Goal: Task Accomplishment & Management: Use online tool/utility

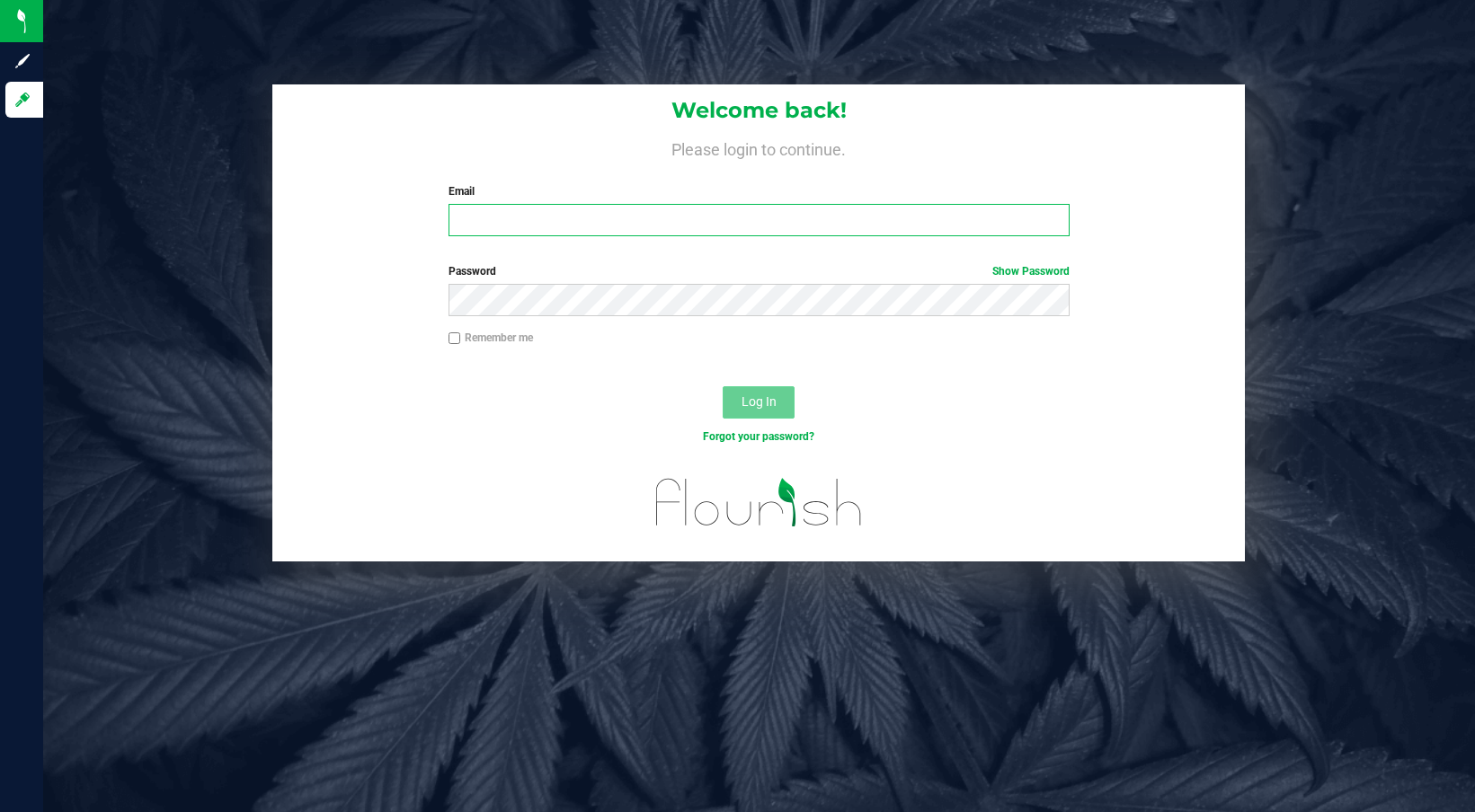
type input "mliegey93@gmail.com"
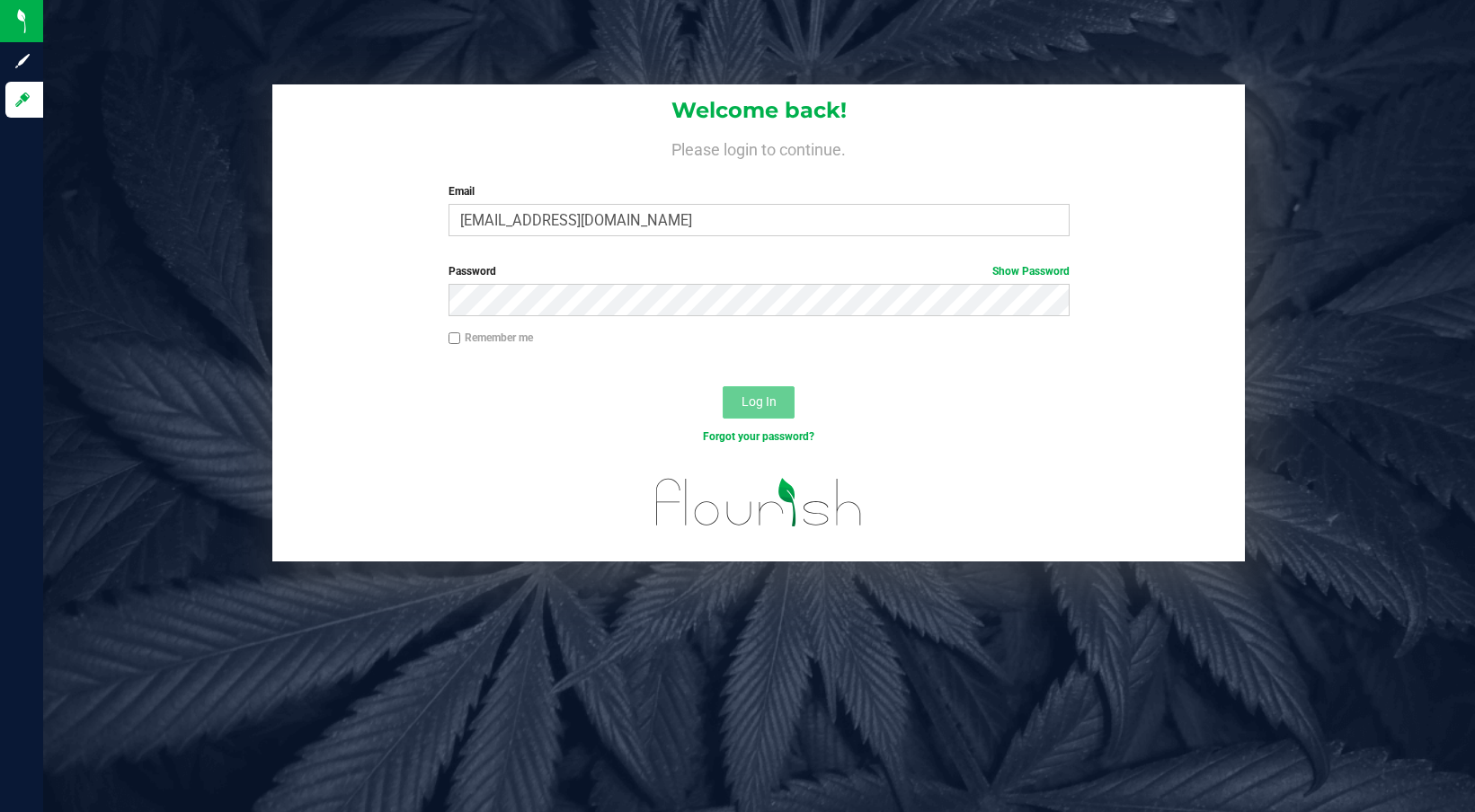
click at [754, 405] on span "Log In" at bounding box center [759, 401] width 35 height 14
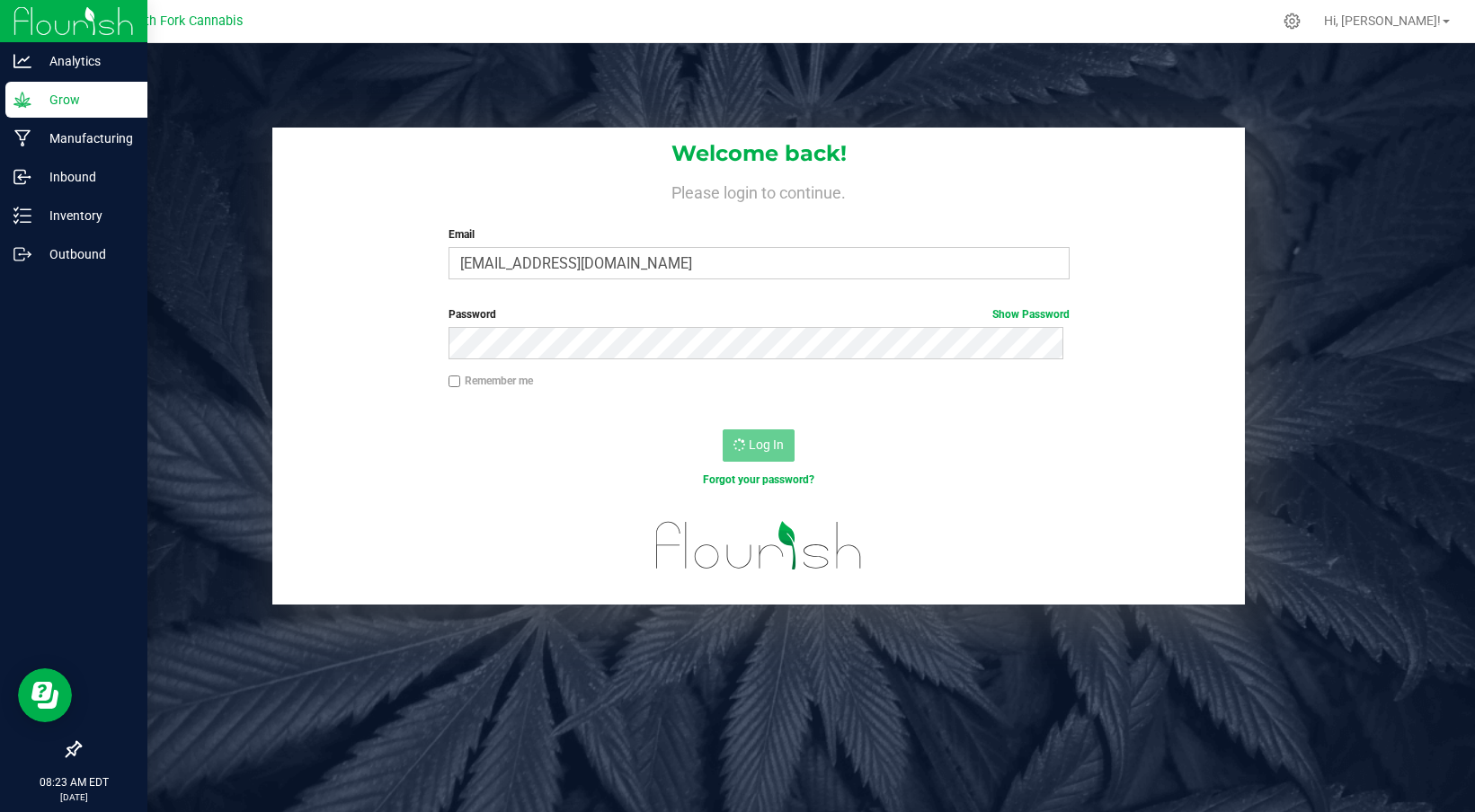
click at [85, 105] on p "Grow" at bounding box center [86, 100] width 108 height 21
click at [80, 63] on p "Analytics" at bounding box center [86, 61] width 108 height 21
click at [90, 112] on div "Grow" at bounding box center [76, 100] width 142 height 36
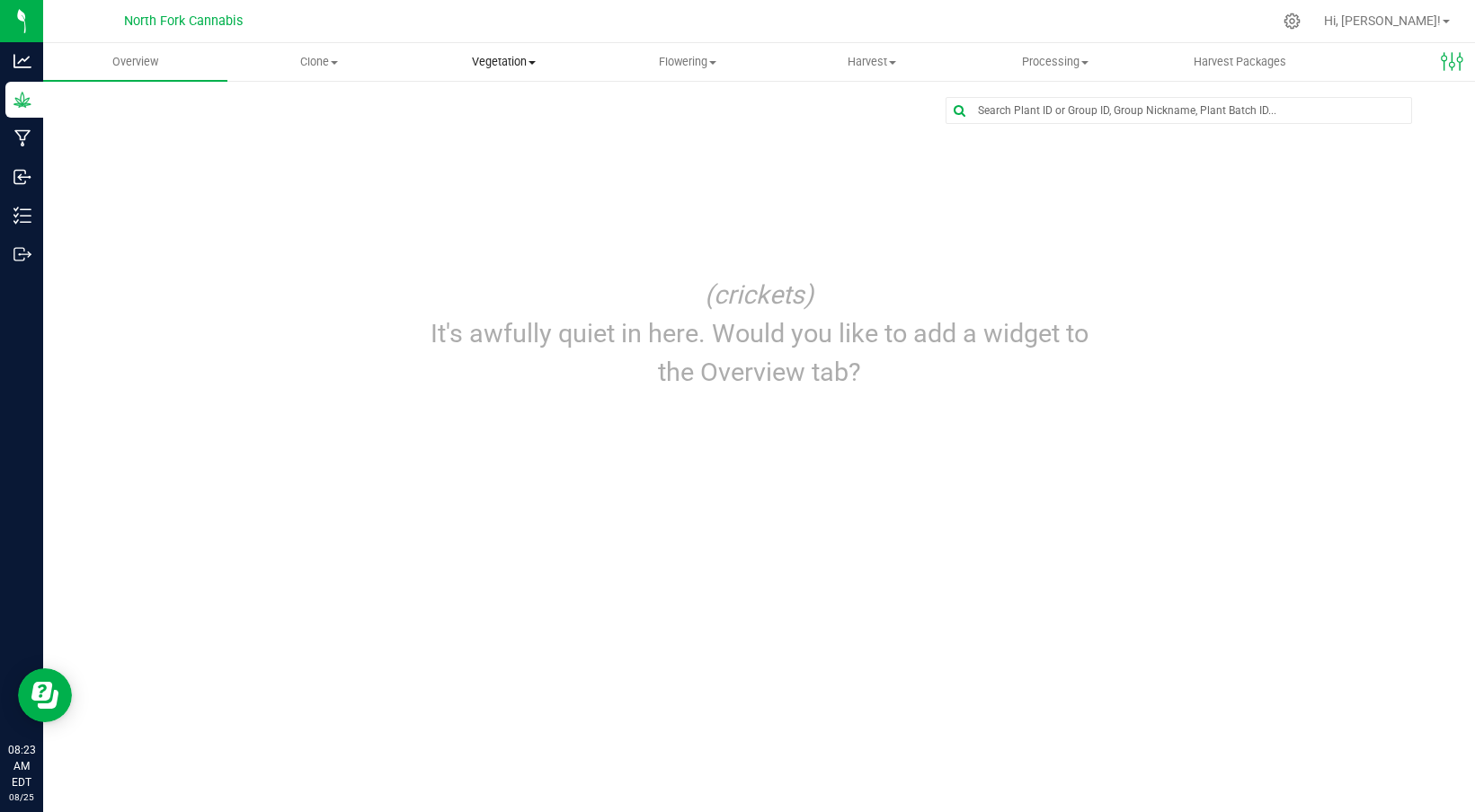
click at [484, 64] on span "Vegetation" at bounding box center [504, 61] width 183 height 16
click at [472, 111] on span "Veg groups" at bounding box center [468, 108] width 115 height 15
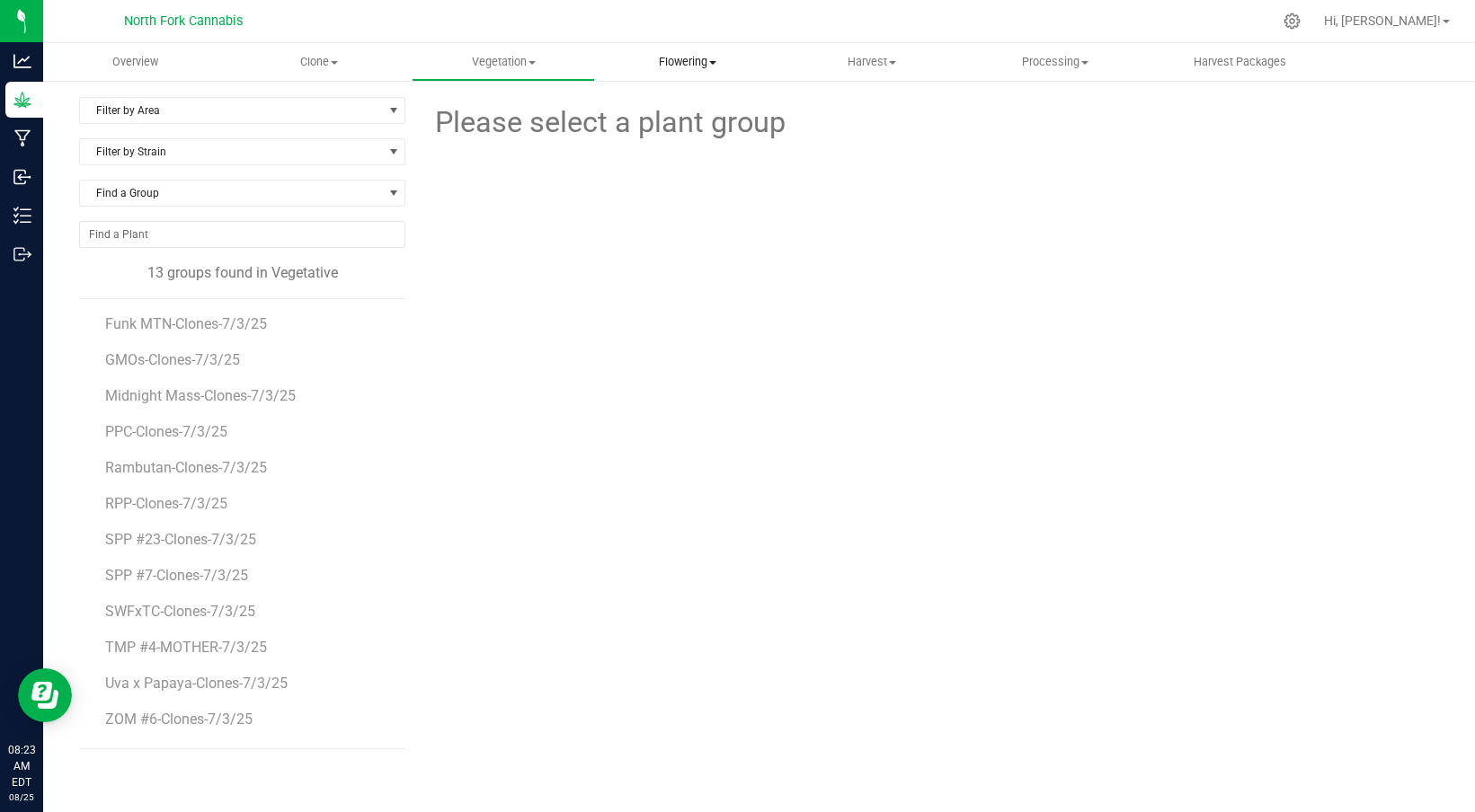
click at [679, 71] on uib-tab-heading "Flowering Create harvest Flowering groups Flowering plants Apply to plants" at bounding box center [687, 61] width 183 height 36
click at [673, 119] on li "Flowering groups" at bounding box center [687, 129] width 184 height 21
click at [186, 108] on span "Filter by Area" at bounding box center [231, 110] width 302 height 25
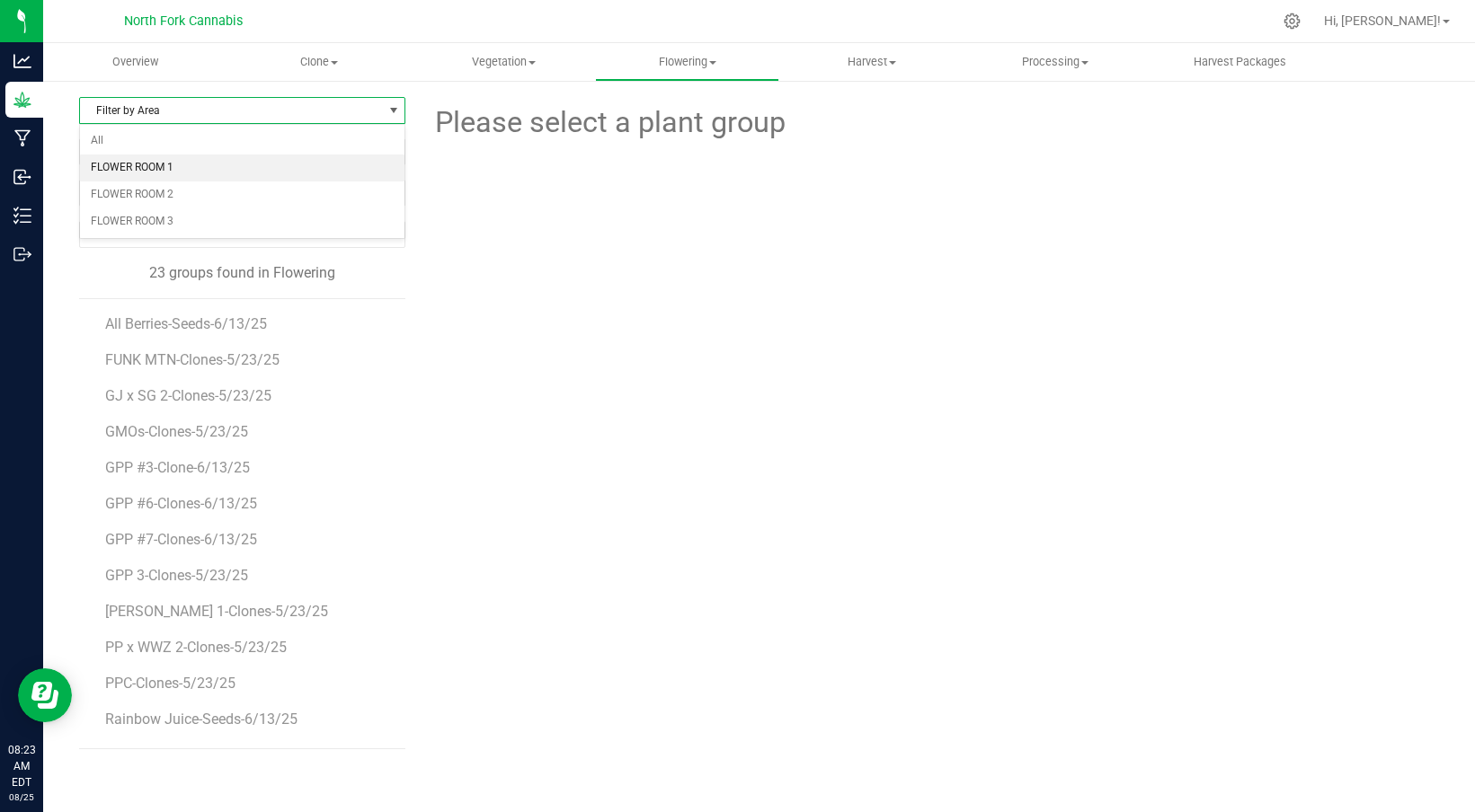
click at [176, 164] on li "FLOWER ROOM 1" at bounding box center [242, 168] width 324 height 27
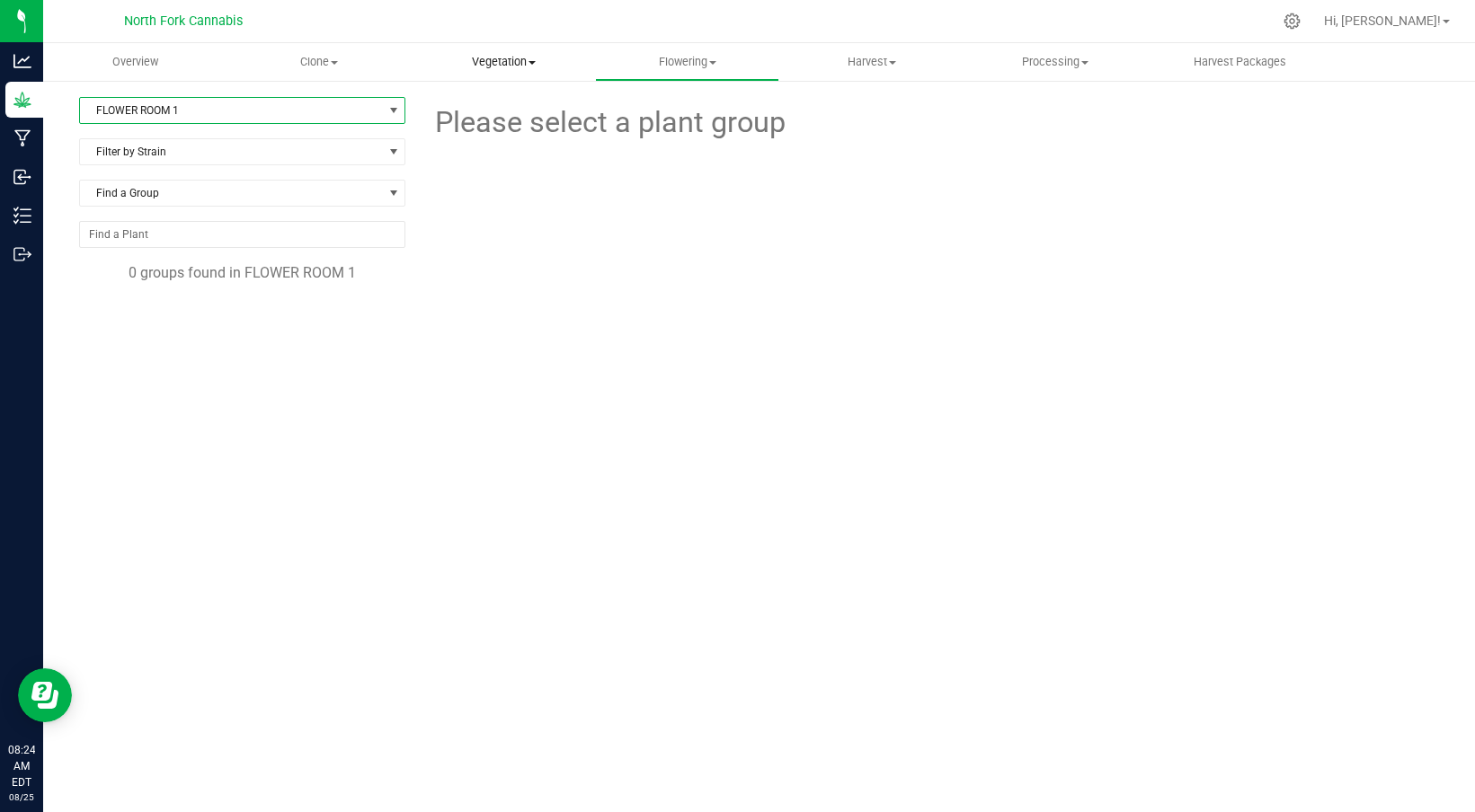
click at [508, 69] on span "Vegetation" at bounding box center [504, 61] width 183 height 16
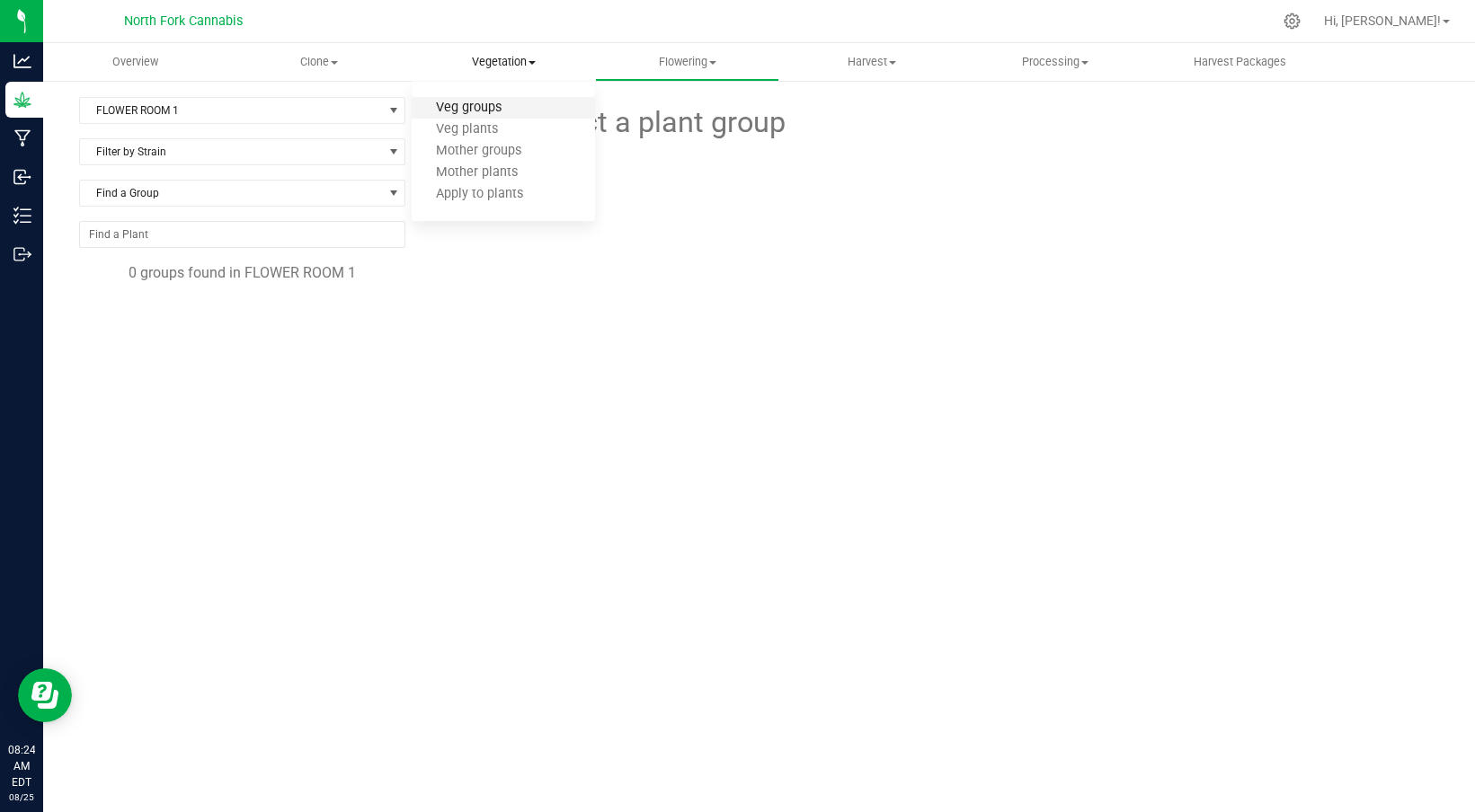
click at [497, 112] on span "Veg groups" at bounding box center [468, 108] width 115 height 15
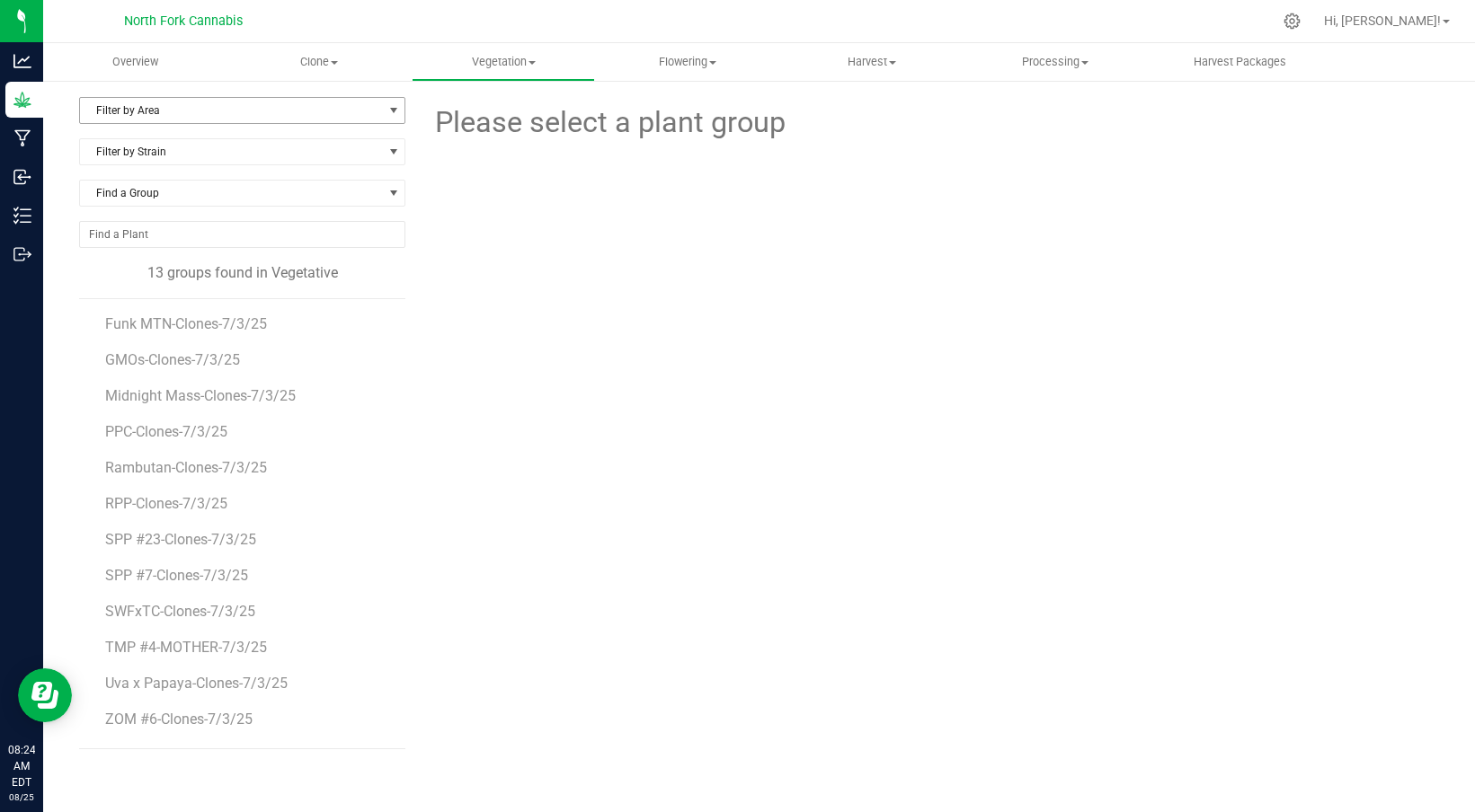
click at [355, 106] on span "Filter by Area" at bounding box center [231, 110] width 302 height 25
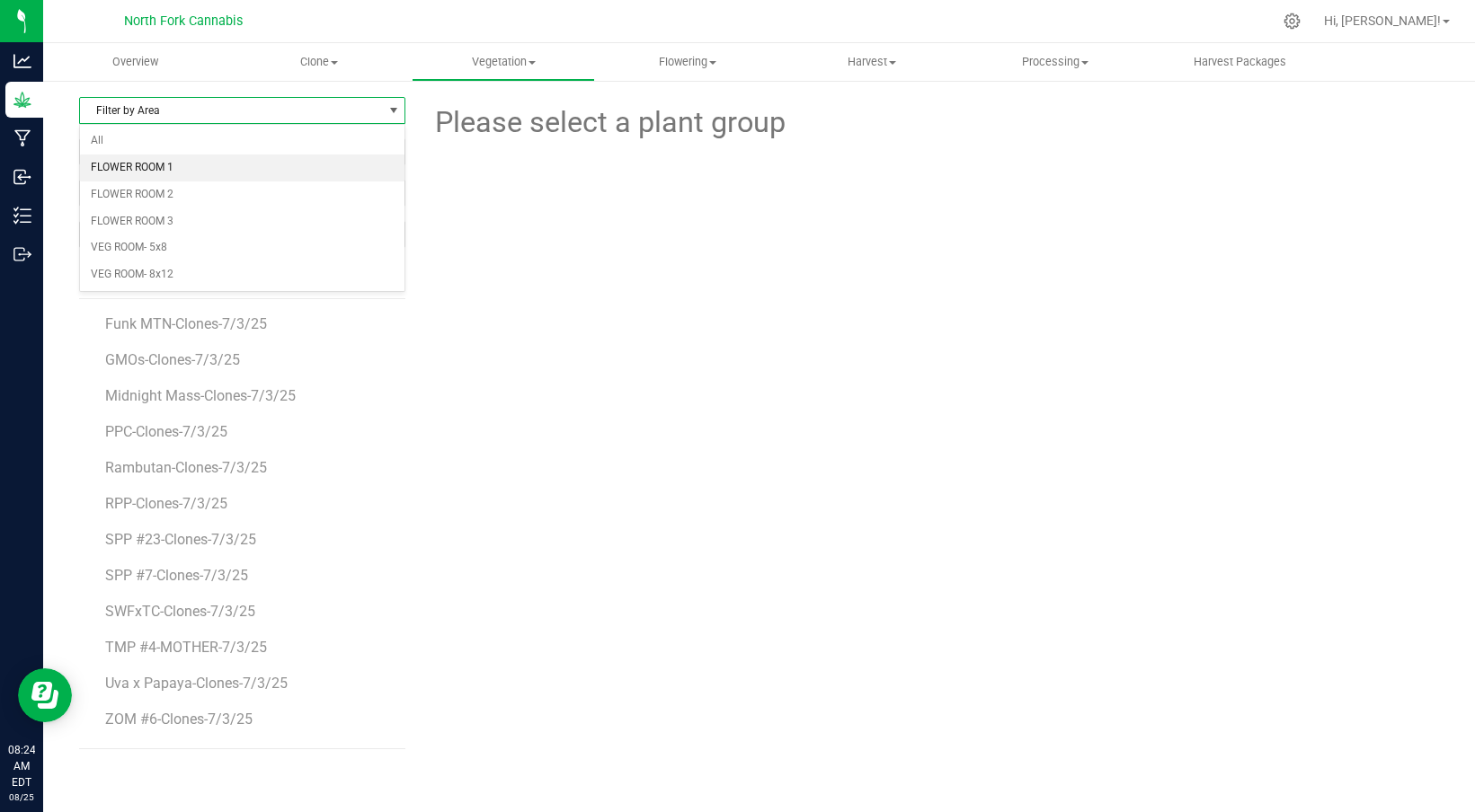
click at [194, 160] on li "FLOWER ROOM 1" at bounding box center [242, 168] width 324 height 27
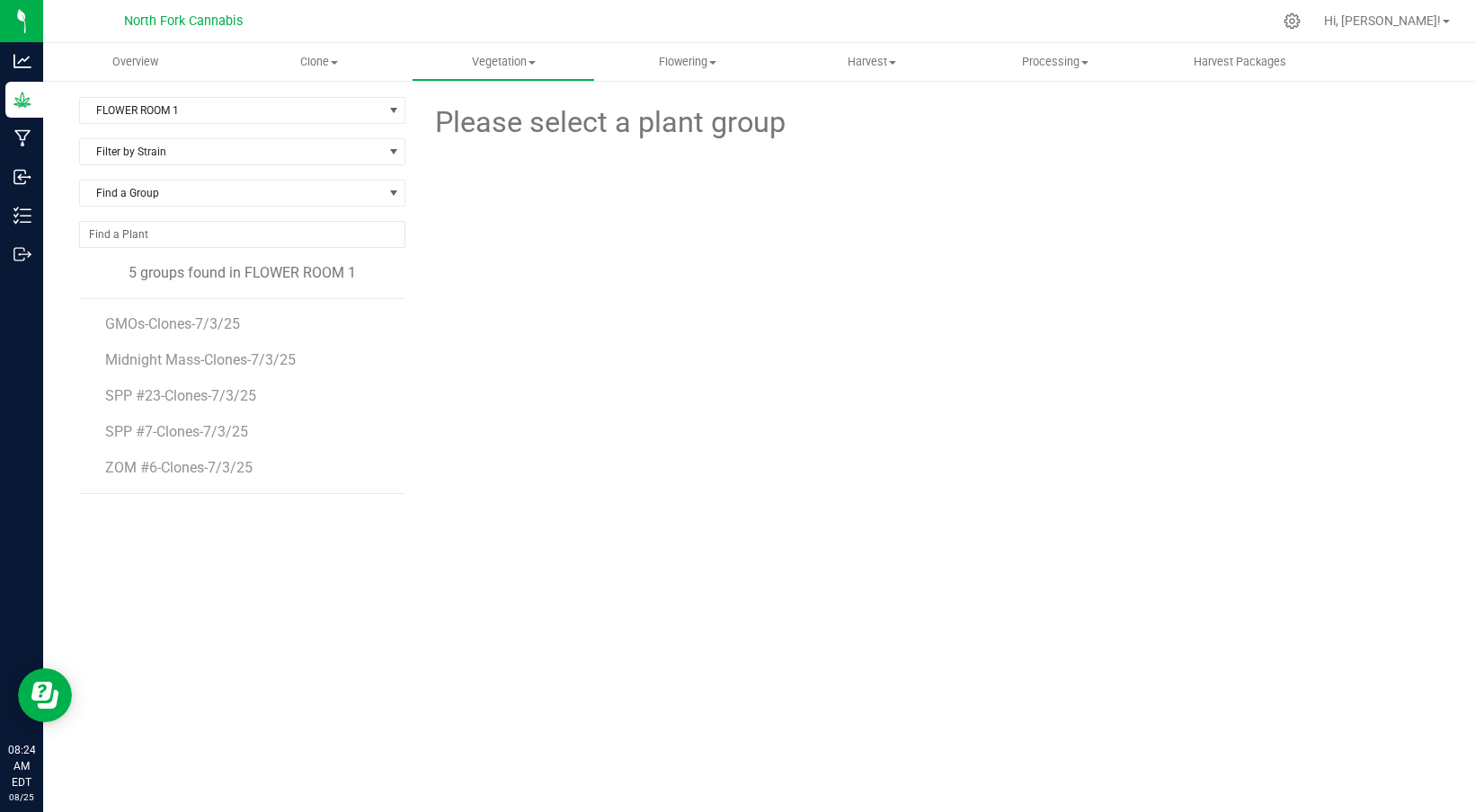
click at [211, 315] on li "GMOs-Clones-7/3/25" at bounding box center [249, 317] width 288 height 36
click at [204, 323] on span "GMOs-Clones-7/3/25" at bounding box center [174, 324] width 138 height 17
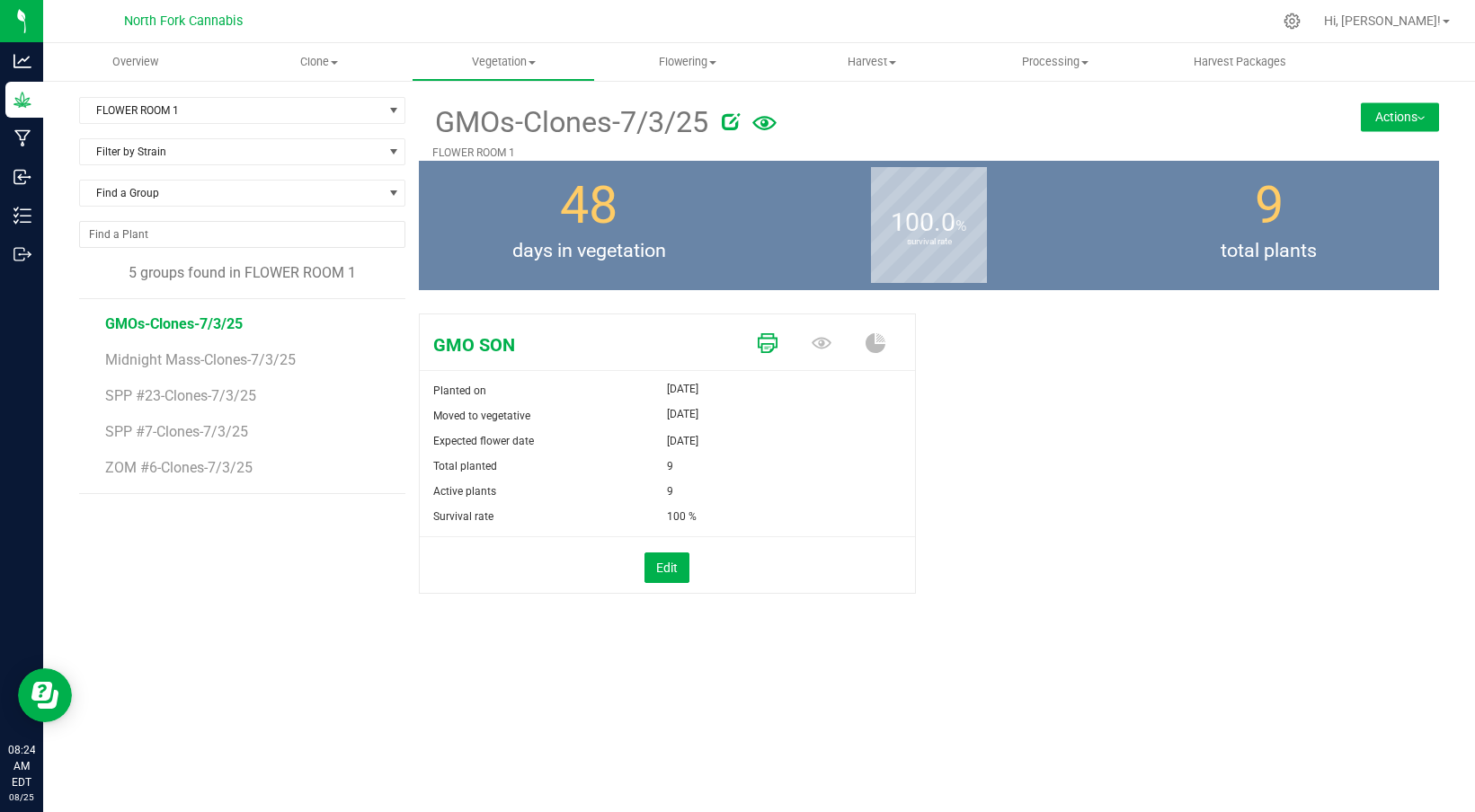
click at [765, 341] on icon at bounding box center [767, 343] width 20 height 20
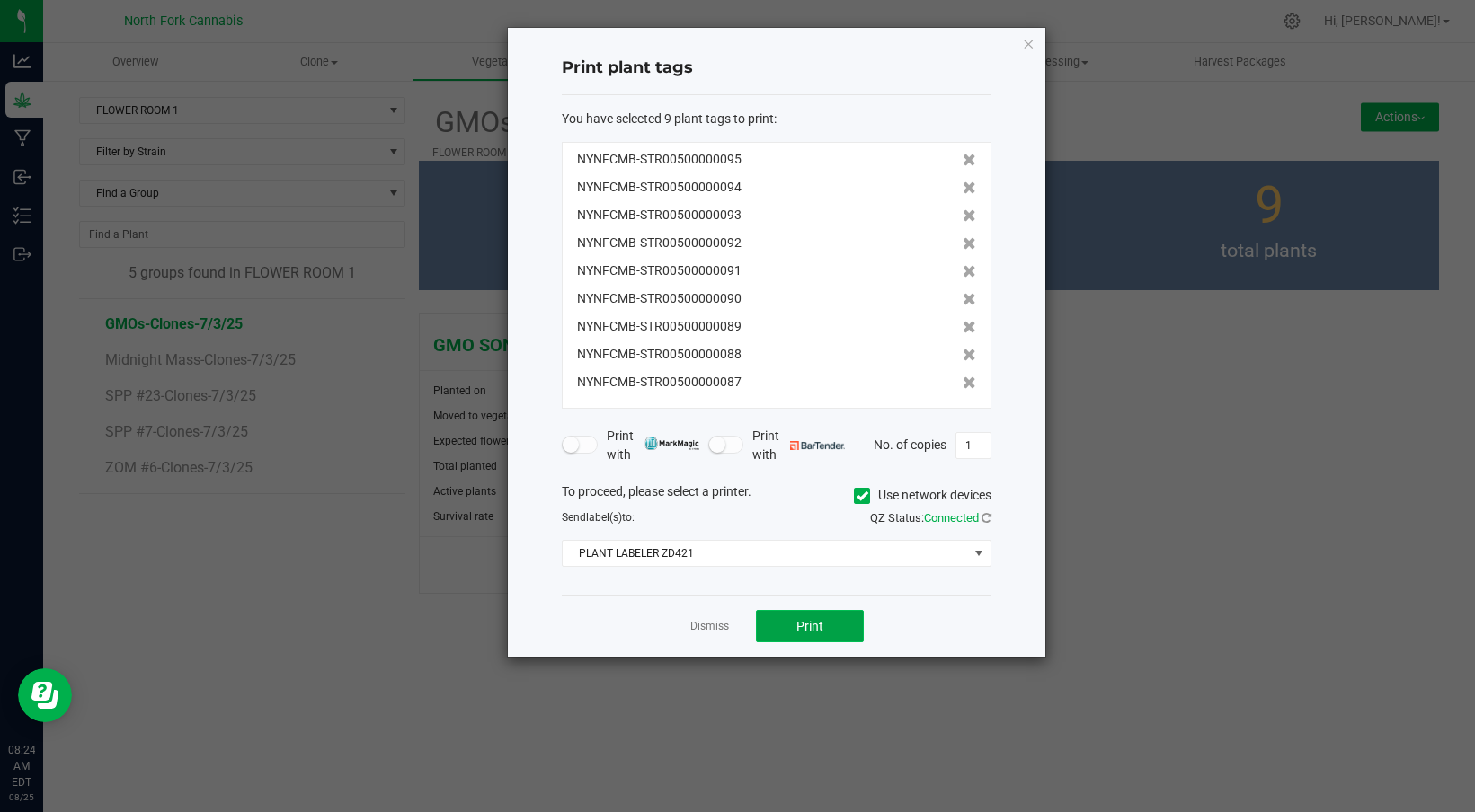
click at [809, 624] on span "Print" at bounding box center [809, 626] width 27 height 14
click at [345, 629] on ngb-modal-window "Print plant tags You have selected 9 plant tags to print : NYNFCMB-STR005000000…" at bounding box center [744, 406] width 1488 height 812
click at [692, 633] on link "Dismiss" at bounding box center [709, 627] width 38 height 15
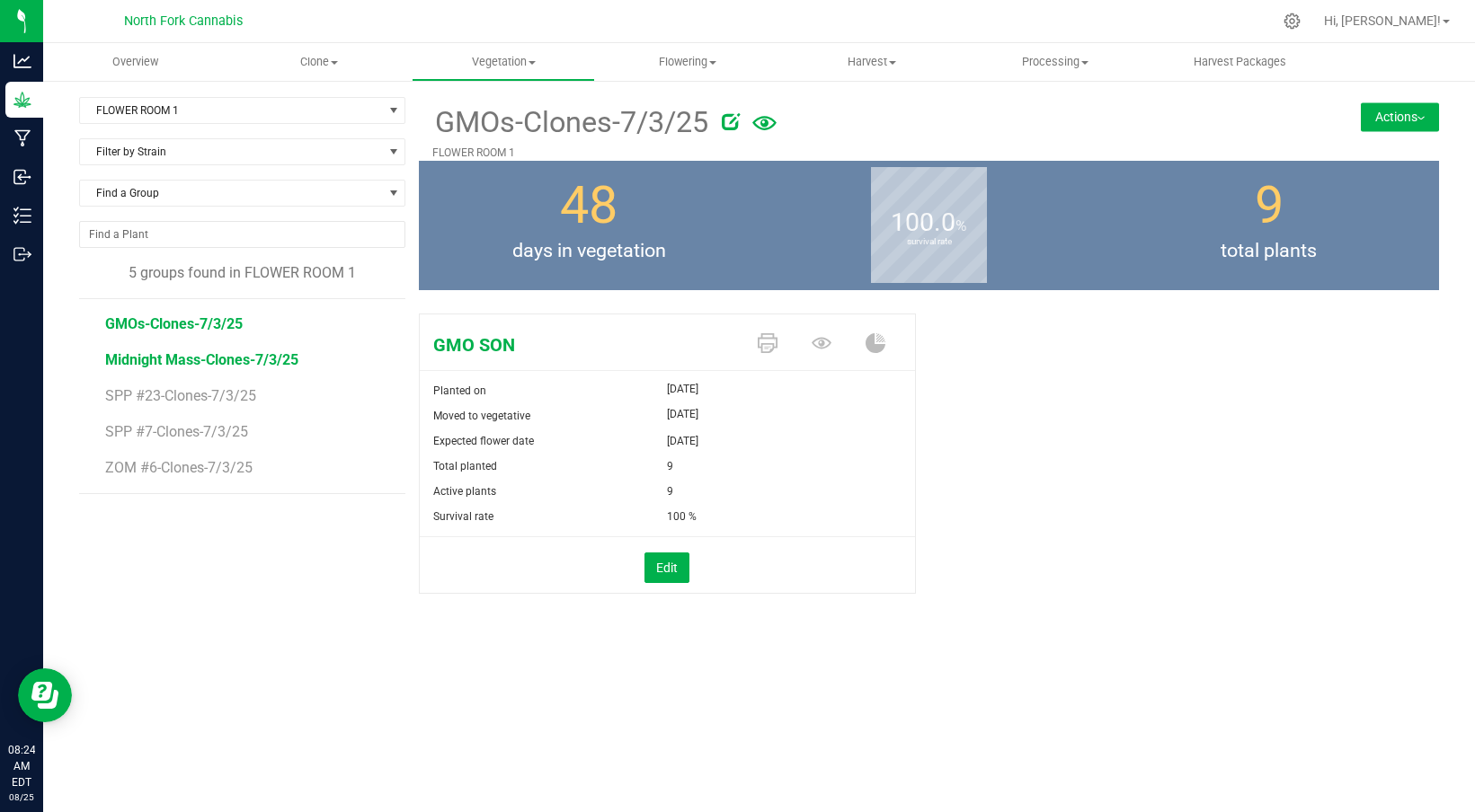
click at [264, 351] on span "Midnight Mass-Clones-7/3/25" at bounding box center [201, 359] width 193 height 17
click at [770, 338] on icon at bounding box center [767, 343] width 20 height 20
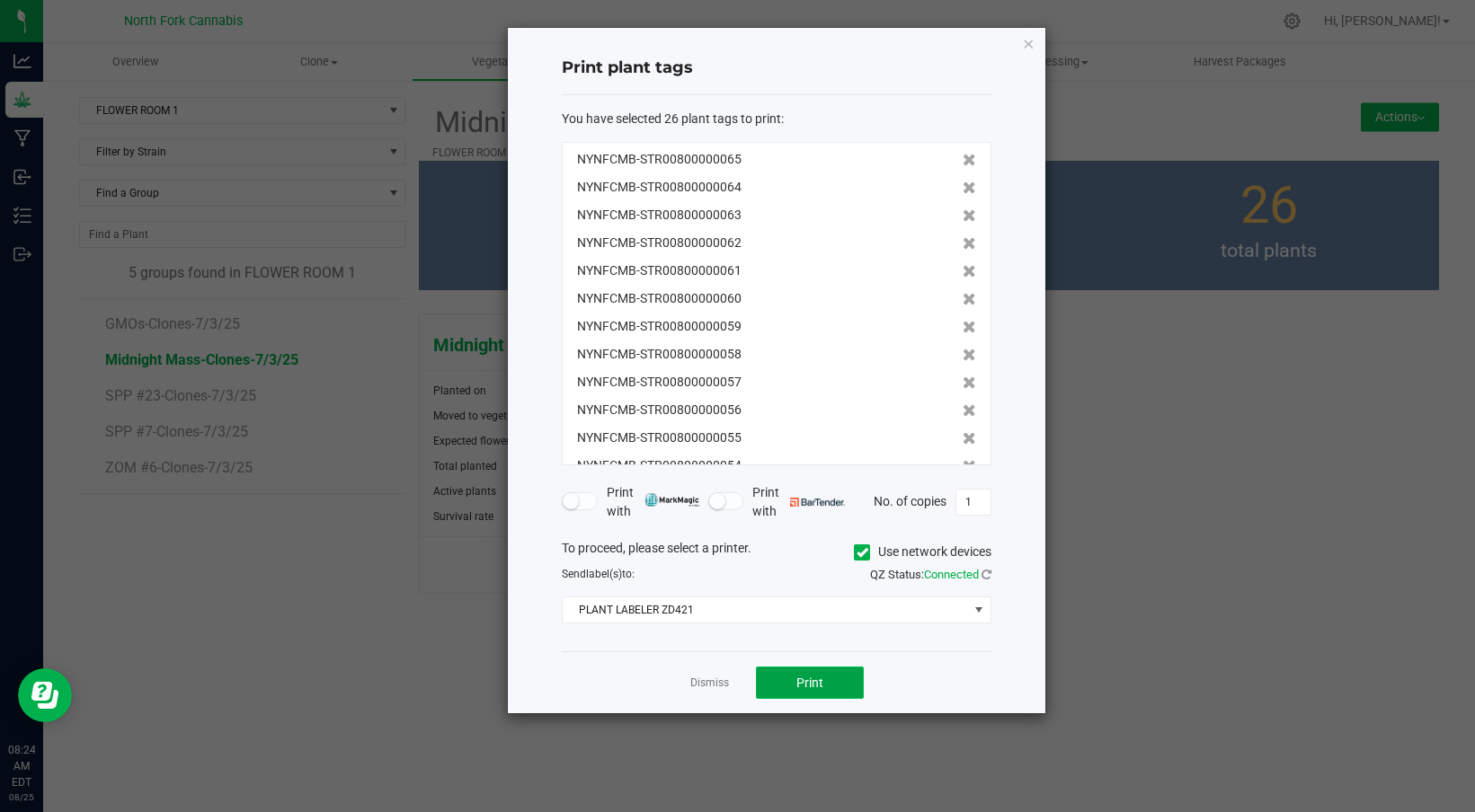
click at [810, 690] on span "Print" at bounding box center [809, 683] width 27 height 14
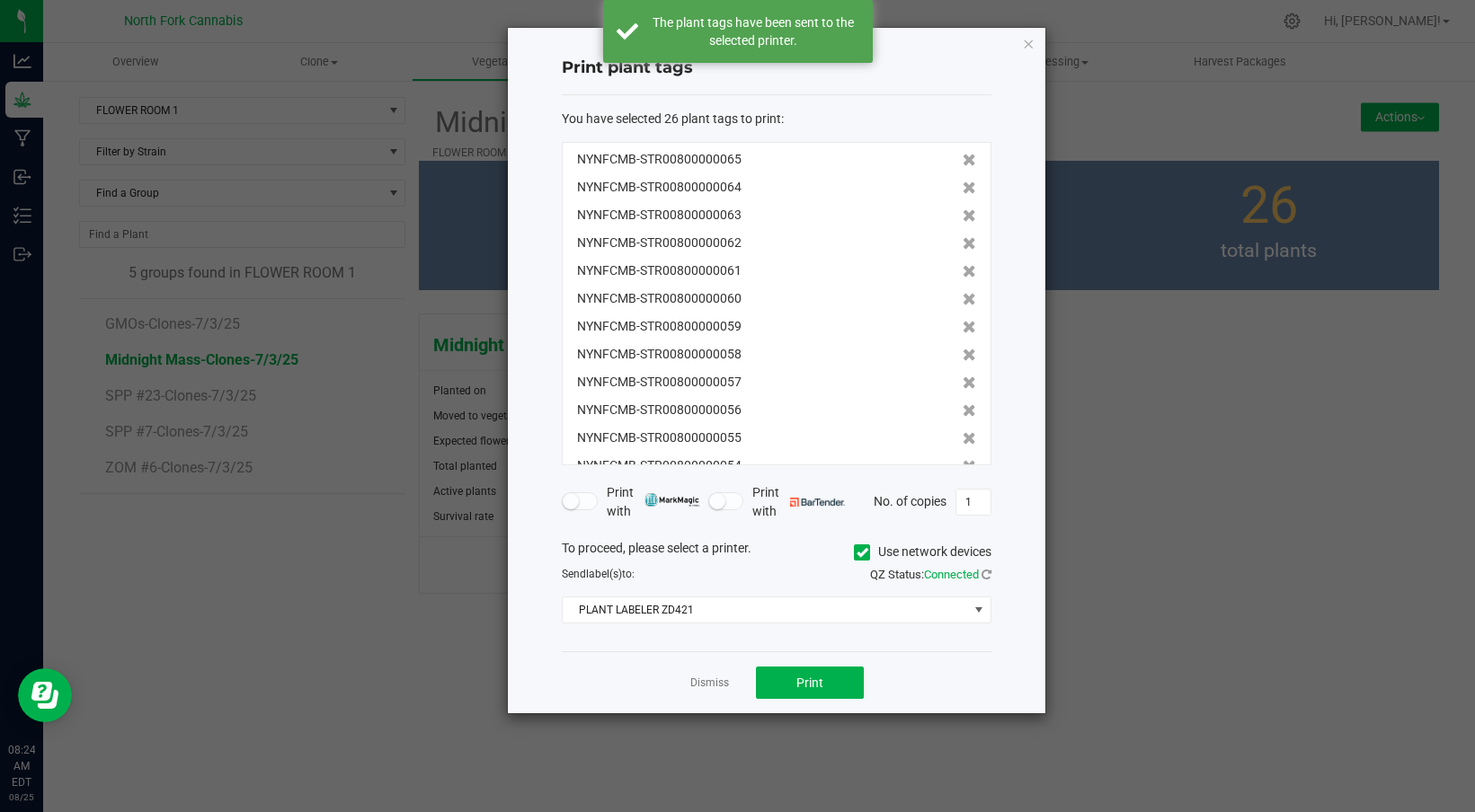
click at [318, 592] on ngb-modal-window "Print plant tags You have selected 26 plant tags to print : NYNFCMB-STR00800000…" at bounding box center [744, 406] width 1488 height 812
click at [710, 683] on link "Dismiss" at bounding box center [709, 683] width 38 height 15
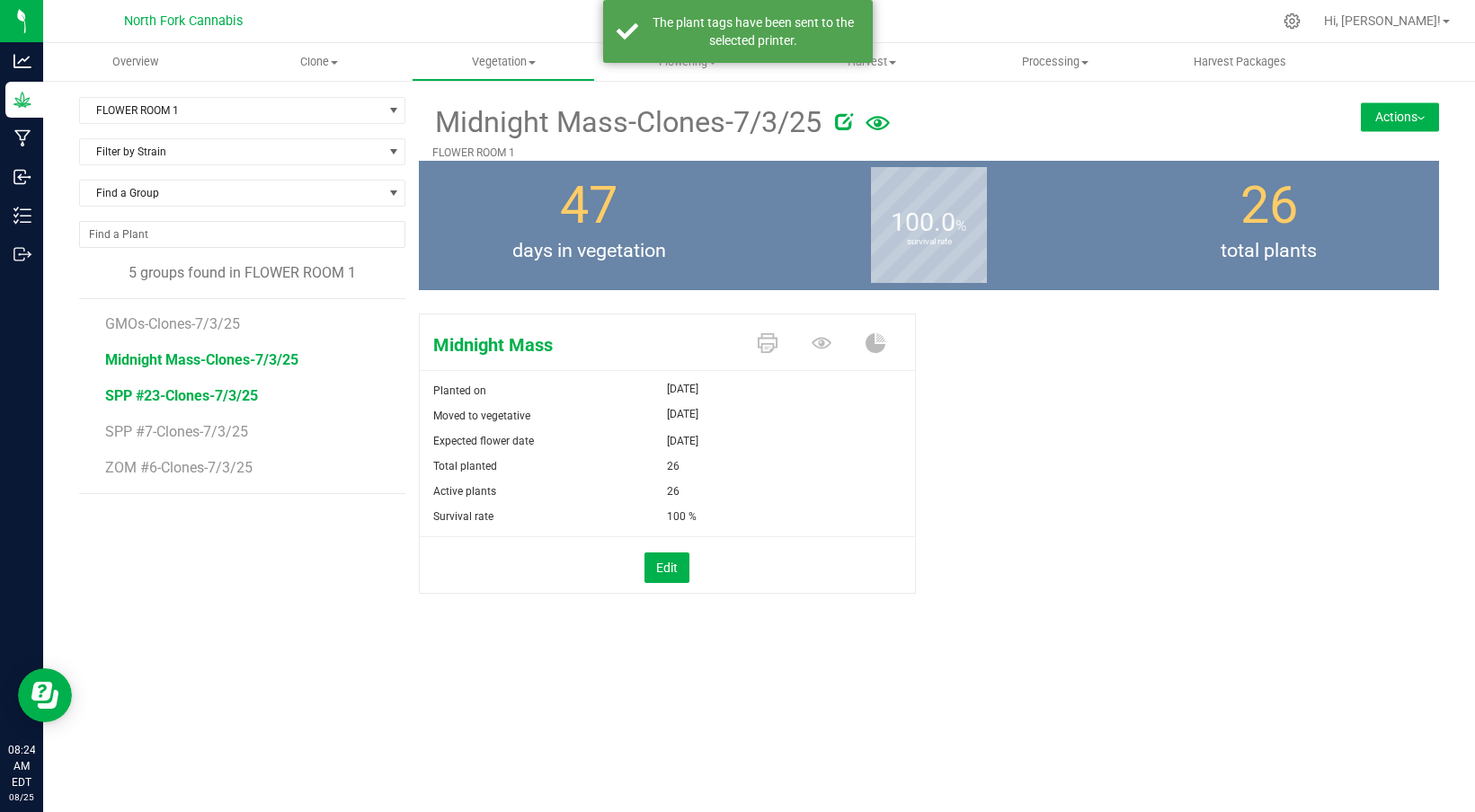
click at [208, 399] on span "SPP #23-Clones-7/3/25" at bounding box center [182, 396] width 153 height 17
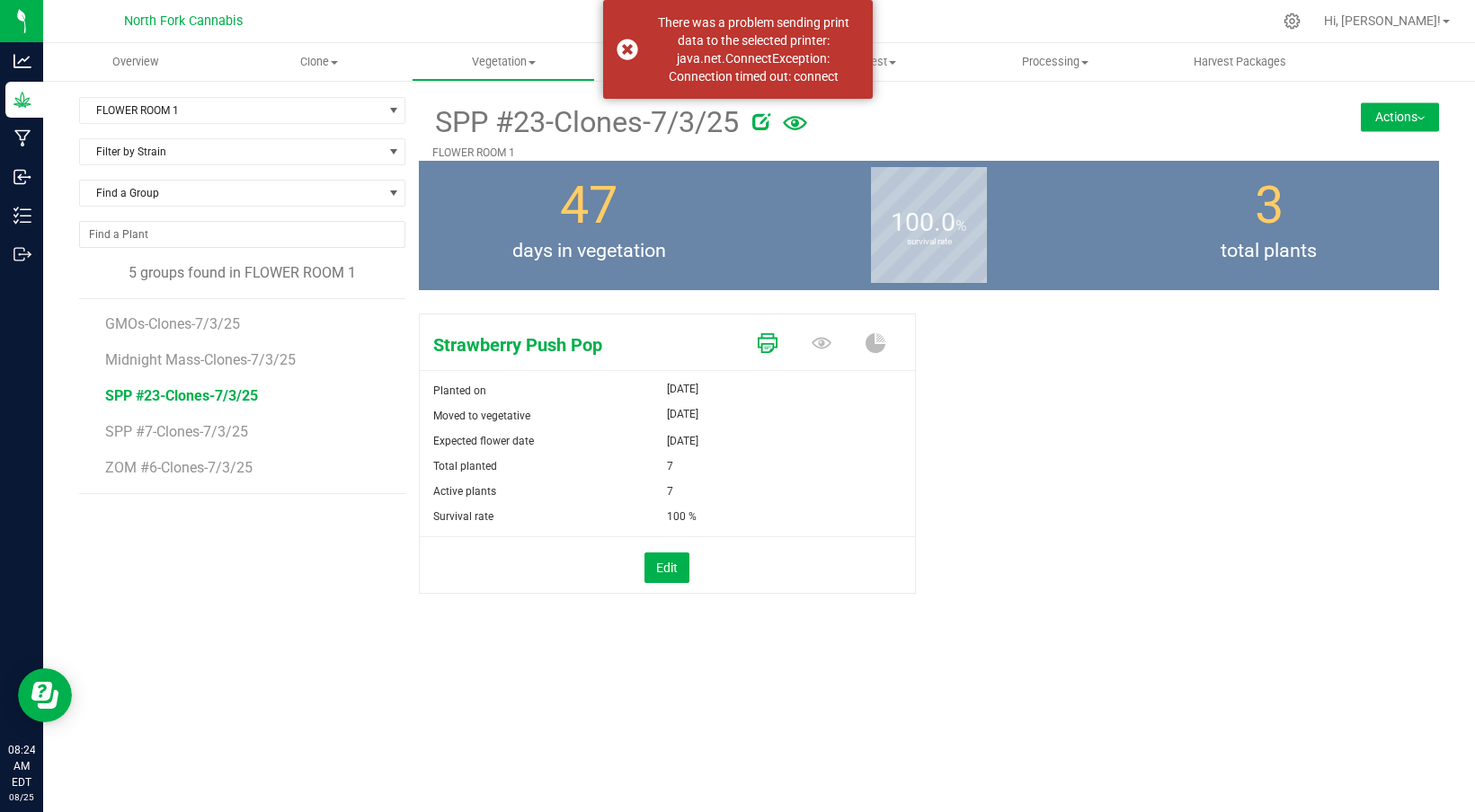
click at [774, 349] on icon at bounding box center [767, 343] width 20 height 20
